Goal: Information Seeking & Learning: Learn about a topic

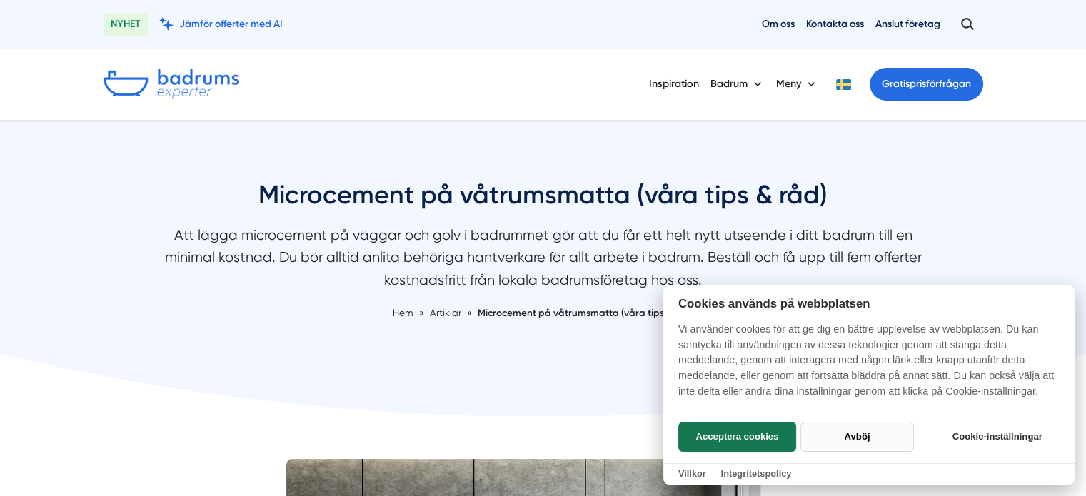
click at [861, 427] on button "Avböj" at bounding box center [857, 437] width 114 height 30
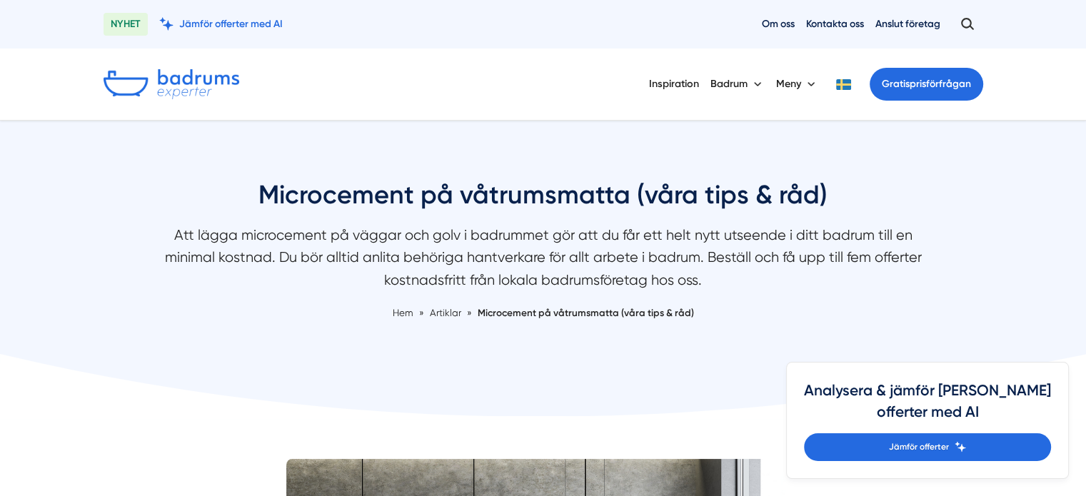
click at [478, 234] on p "Att lägga microcement på väggar och golv i badrummet gör att du får ett helt ny…" at bounding box center [543, 261] width 757 height 74
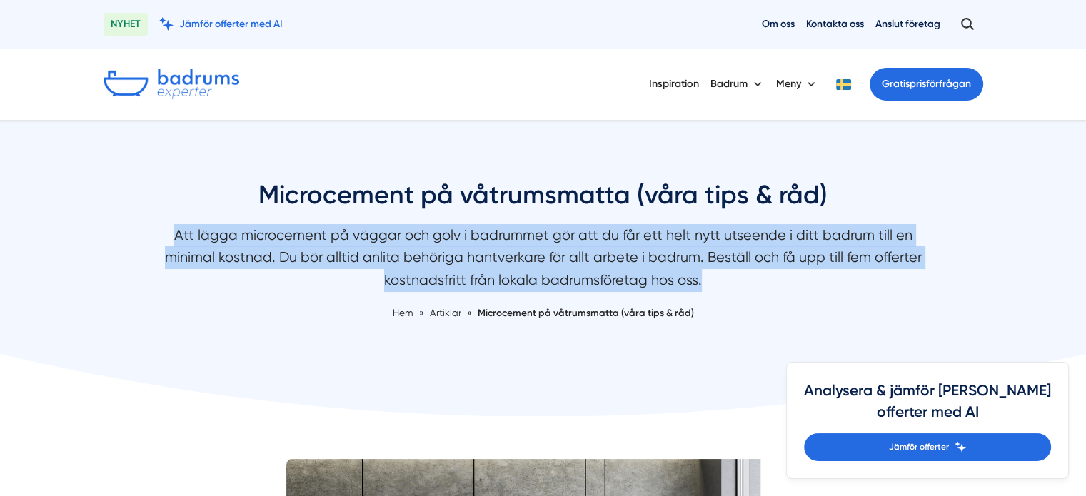
click at [478, 234] on p "Att lägga microcement på väggar och golv i badrummet gör att du får ett helt ny…" at bounding box center [543, 261] width 757 height 74
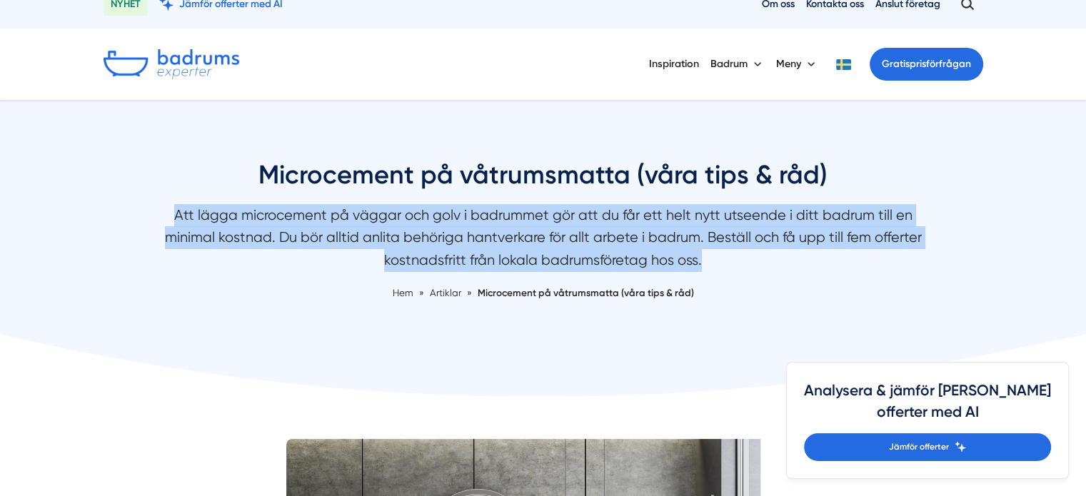
click at [260, 214] on p "Att lägga microcement på väggar och golv i badrummet gör att du får ett helt ny…" at bounding box center [543, 241] width 757 height 74
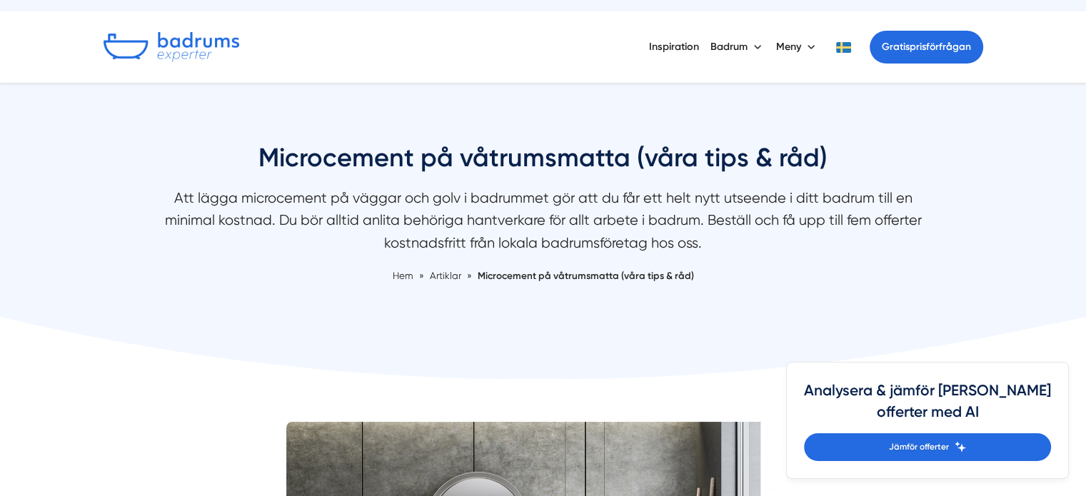
scroll to position [37, 0]
click at [443, 216] on p "Att lägga microcement på väggar och golv i badrummet gör att du får ett helt ny…" at bounding box center [543, 224] width 757 height 74
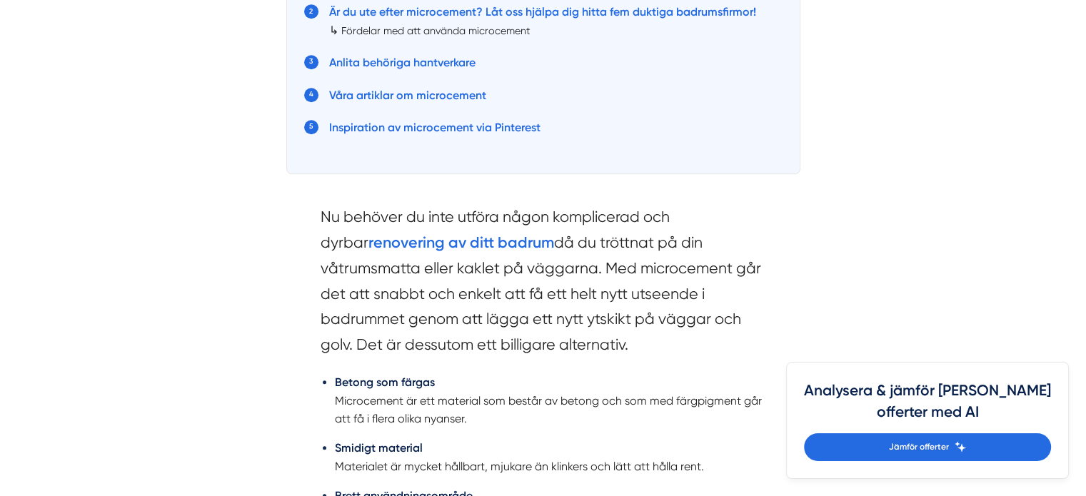
scroll to position [1039, 0]
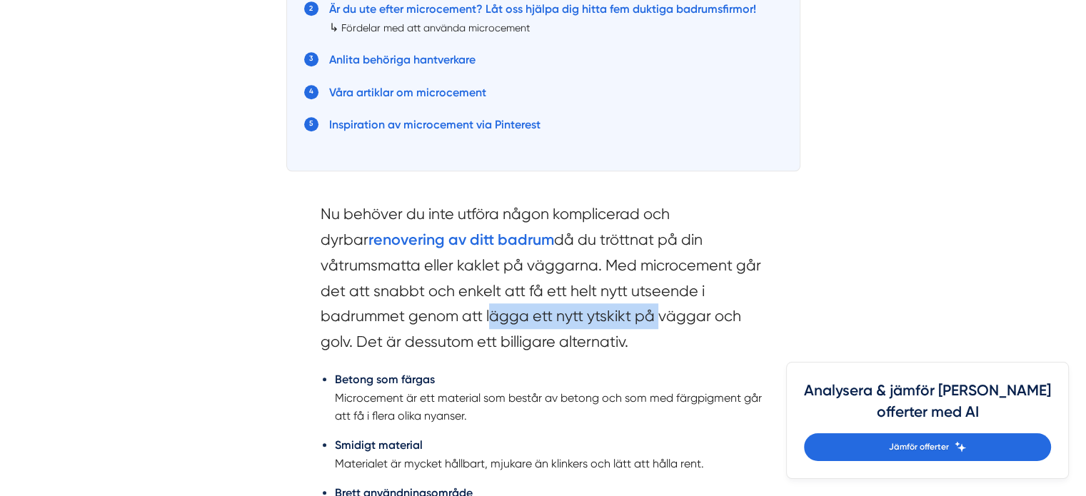
drag, startPoint x: 311, startPoint y: 313, endPoint x: 486, endPoint y: 328, distance: 175.5
click at [486, 328] on div "Nu behöver du inte utföra någon komplicerad och dyrbar renovering av ditt badru…" at bounding box center [543, 495] width 514 height 631
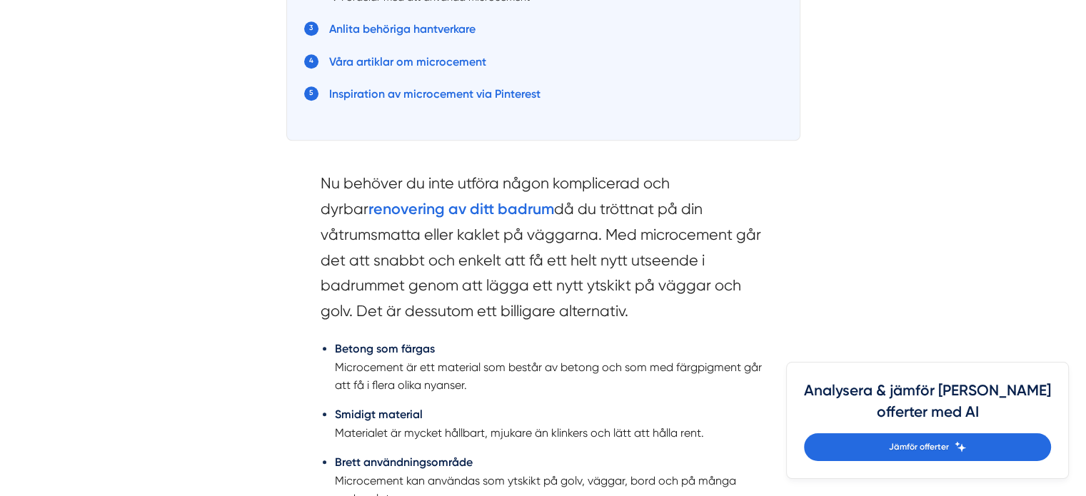
click at [398, 309] on section "Nu behöver du inte utföra någon komplicerad och dyrbar renovering av ditt badru…" at bounding box center [543, 251] width 445 height 160
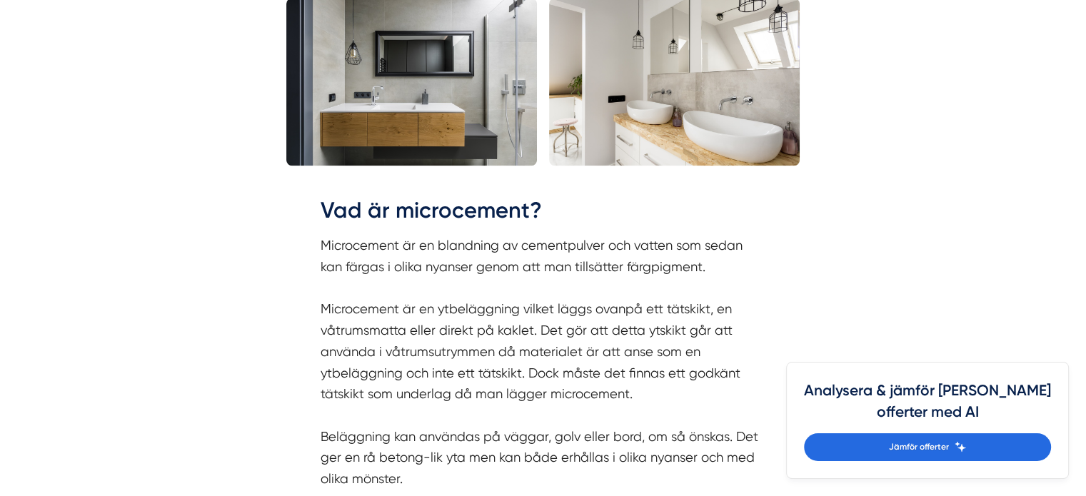
scroll to position [1870, 0]
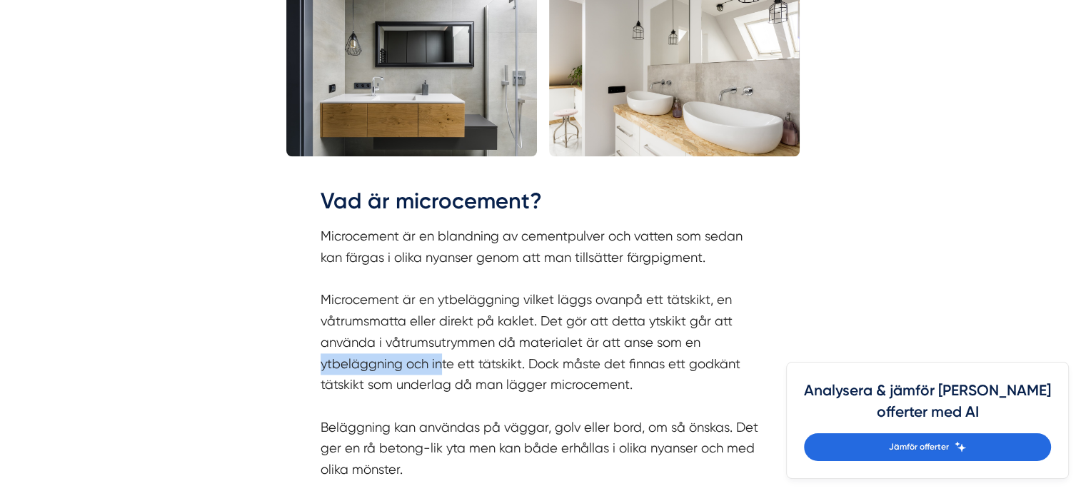
drag, startPoint x: 321, startPoint y: 354, endPoint x: 440, endPoint y: 365, distance: 119.8
click at [440, 365] on p "Microcement är en blandning av cementpulver och vatten som sedan kan färgas i o…" at bounding box center [543, 353] width 445 height 254
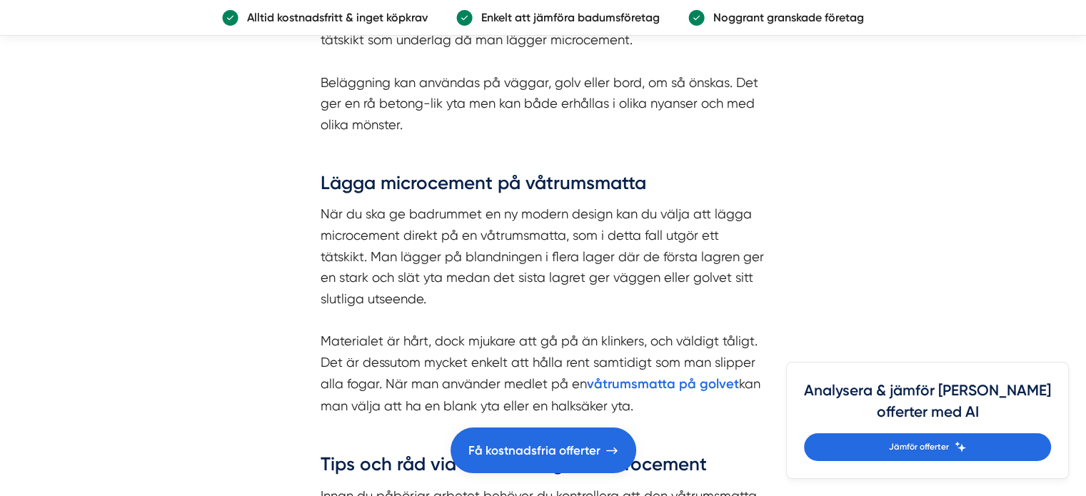
scroll to position [2215, 0]
